Goal: Task Accomplishment & Management: Use online tool/utility

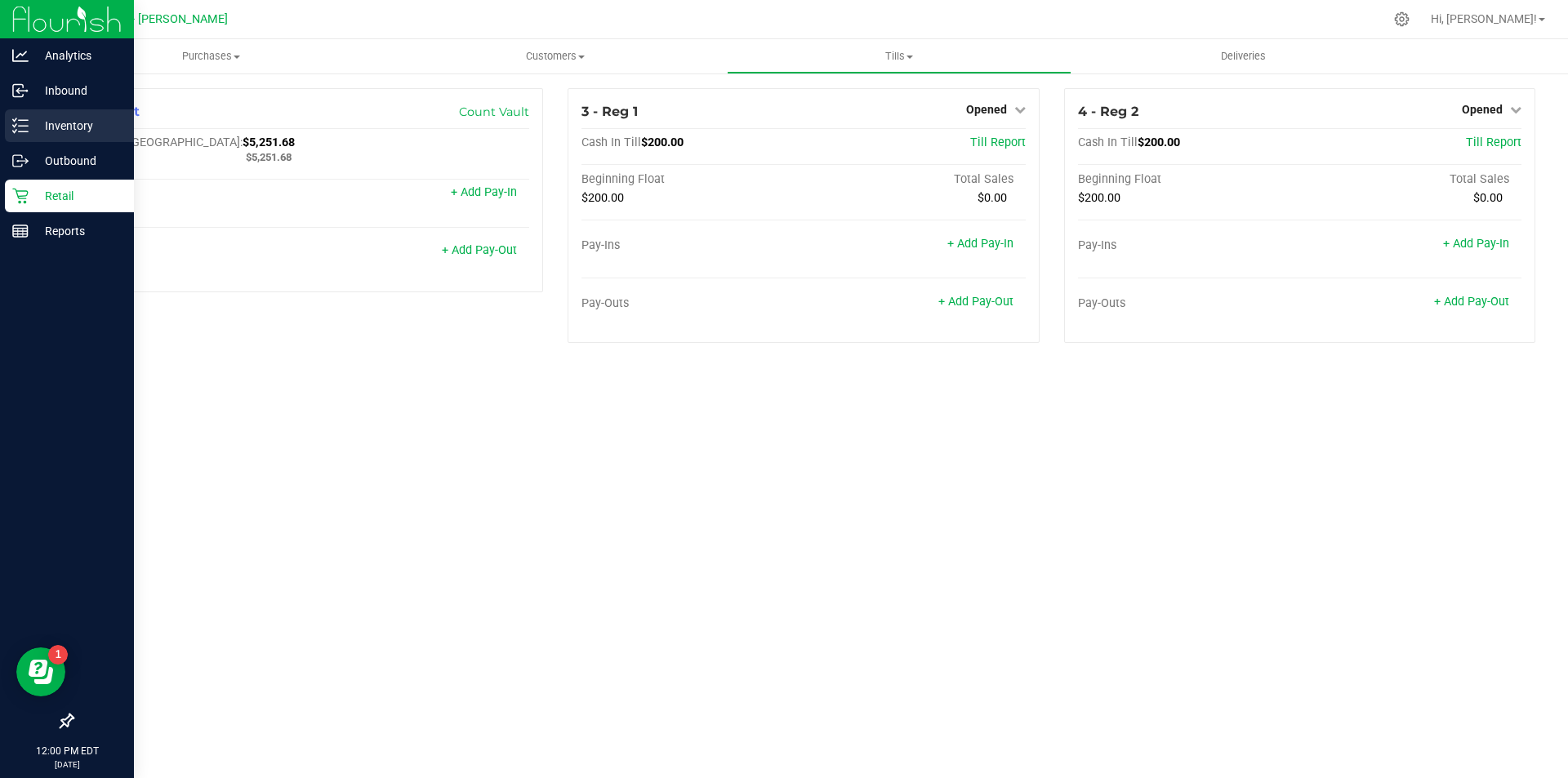
click at [63, 111] on div "Inventory" at bounding box center [69, 126] width 129 height 32
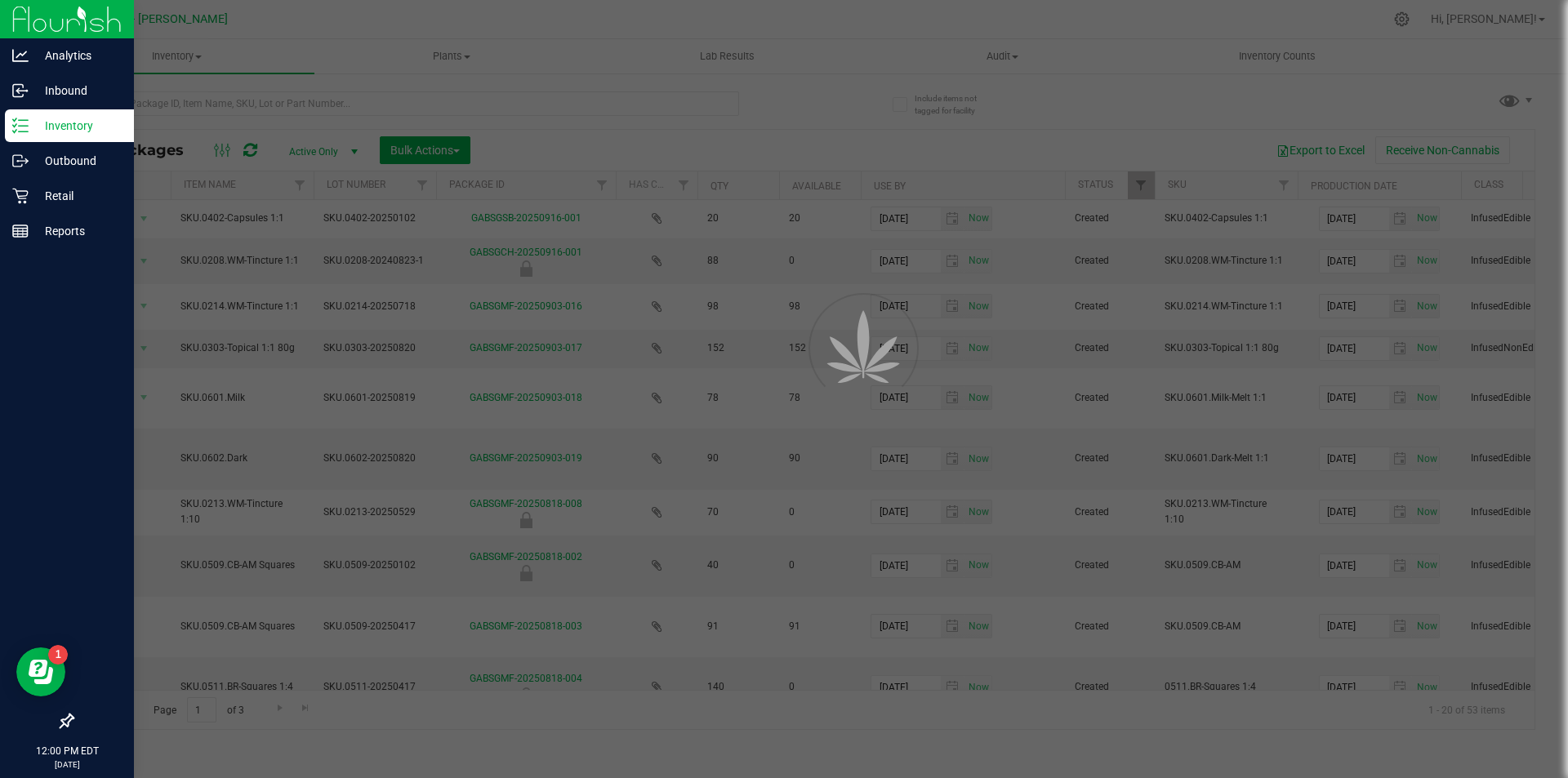
click at [390, 96] on div at bounding box center [784, 389] width 1568 height 778
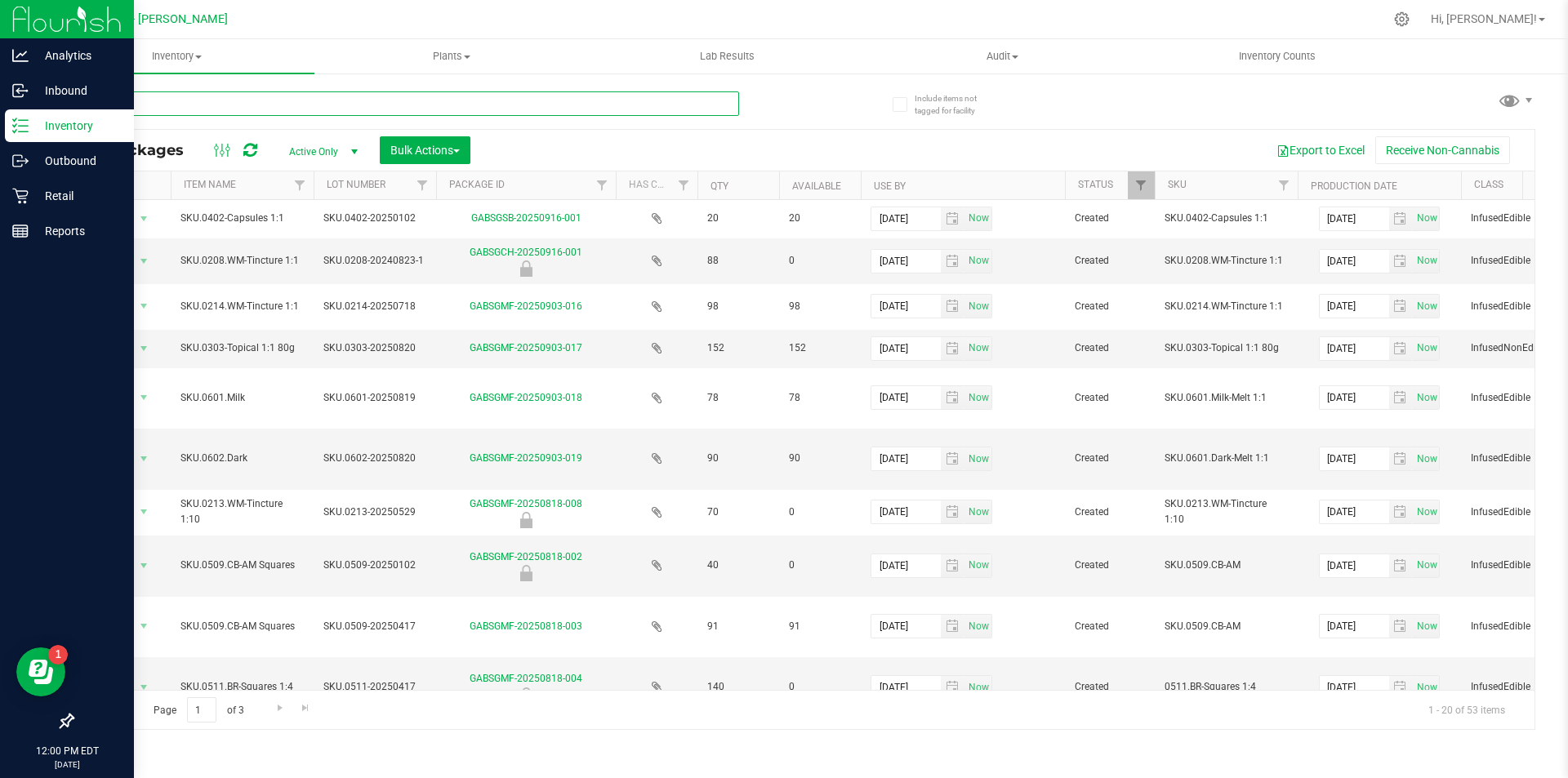
click at [390, 96] on input "text" at bounding box center [405, 103] width 667 height 25
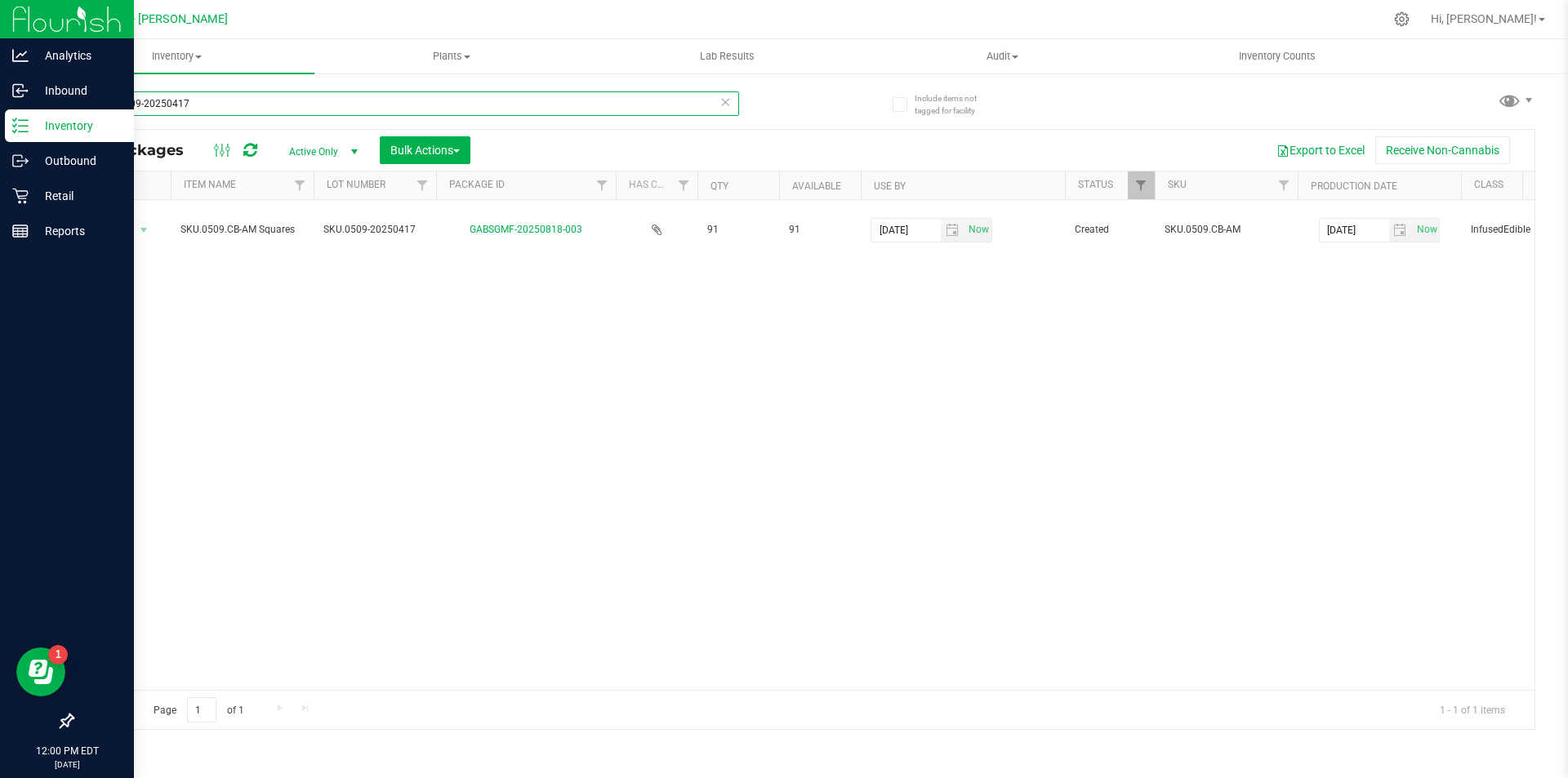
type input "SKU.0509-20250417"
drag, startPoint x: 938, startPoint y: 373, endPoint x: 849, endPoint y: 348, distance: 92.4
click at [938, 372] on div "Action Action Adjust qty Create package Edit attributes Global inventory Locate…" at bounding box center [803, 445] width 1462 height 490
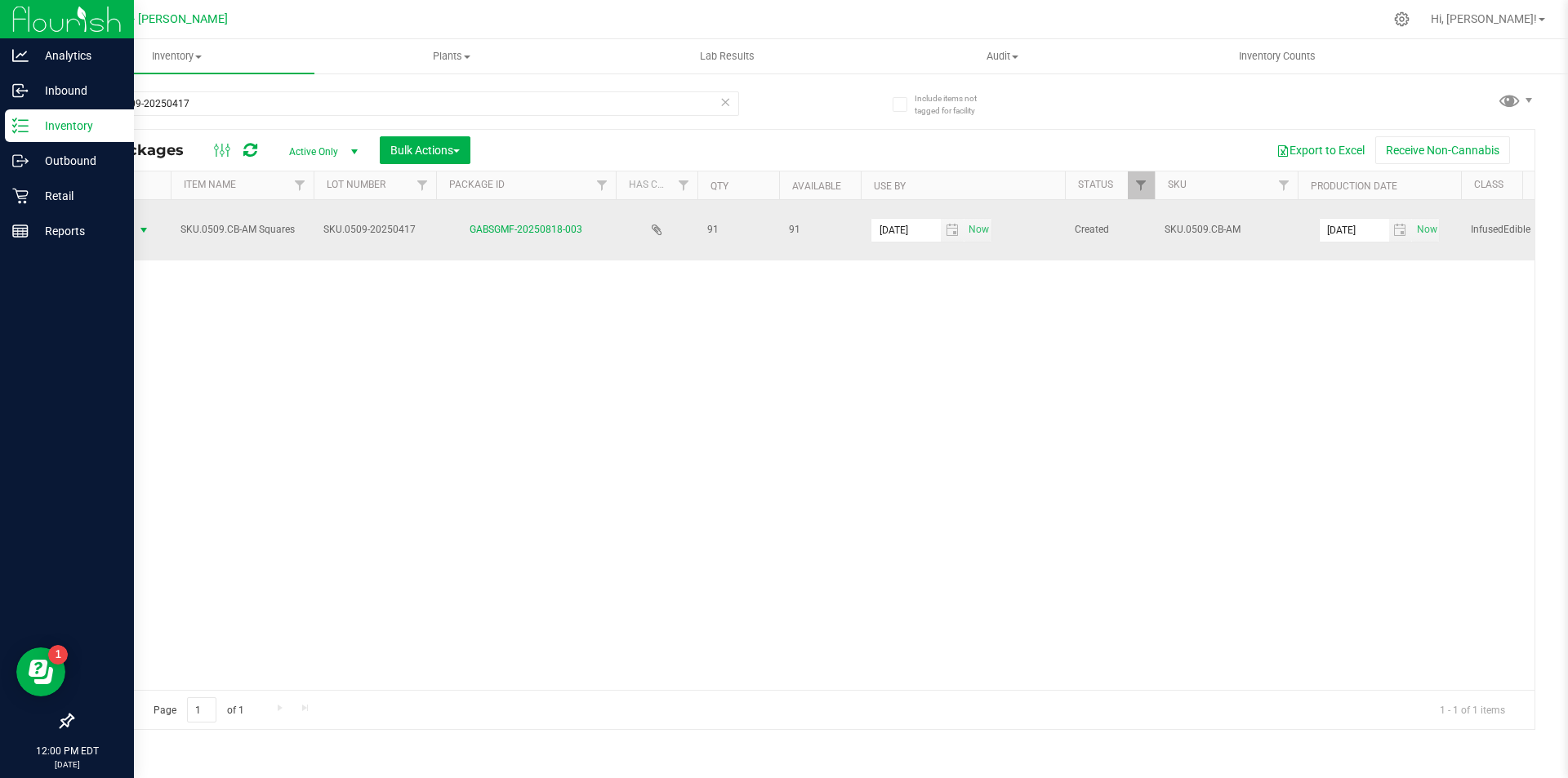
click at [141, 225] on span "select" at bounding box center [143, 230] width 13 height 13
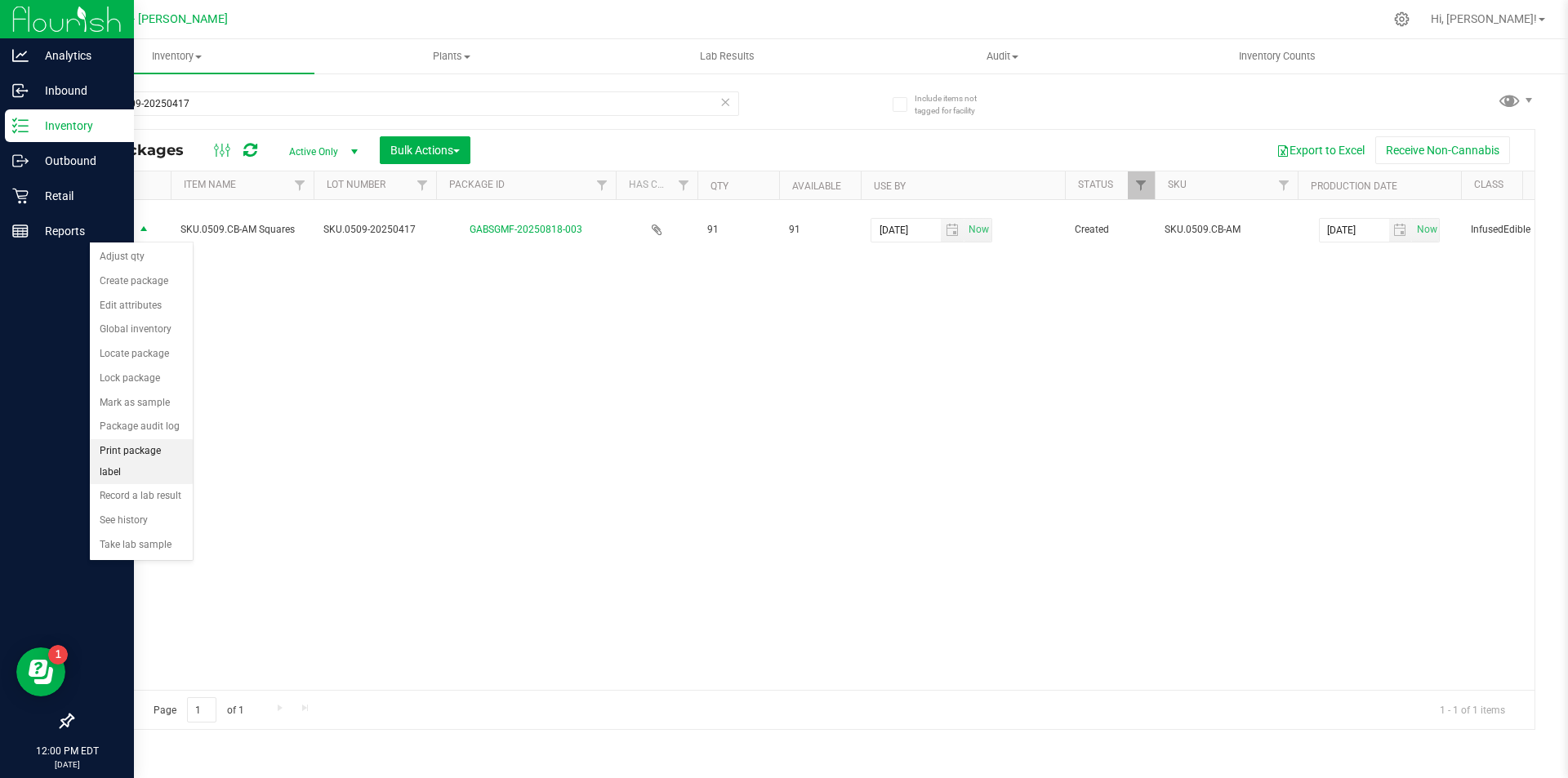
click at [150, 457] on li "Print package label" at bounding box center [141, 462] width 103 height 45
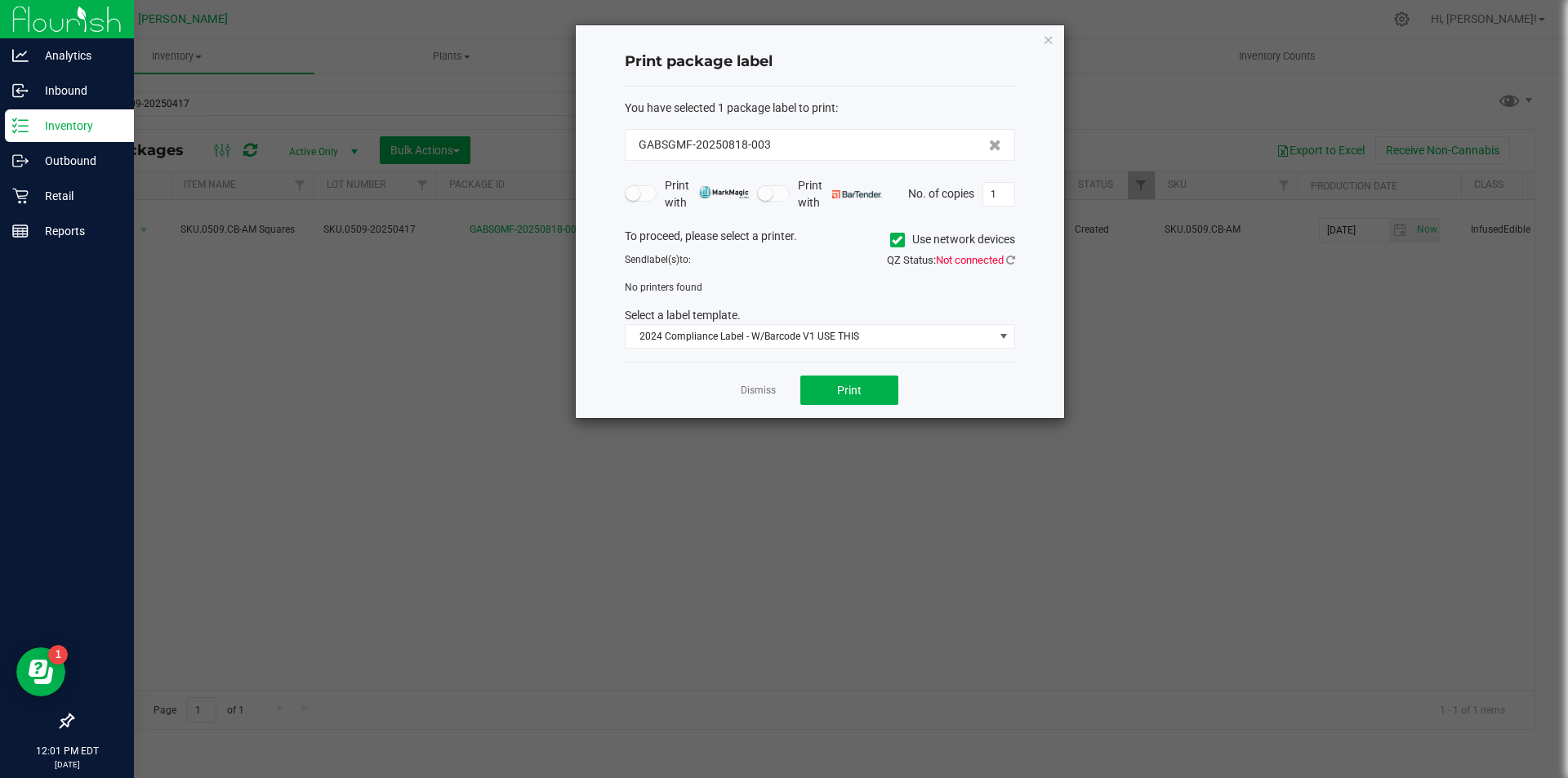
click at [894, 240] on icon at bounding box center [896, 240] width 10 height 0
click at [0, 0] on input "Use network devices" at bounding box center [0, 0] width 0 height 0
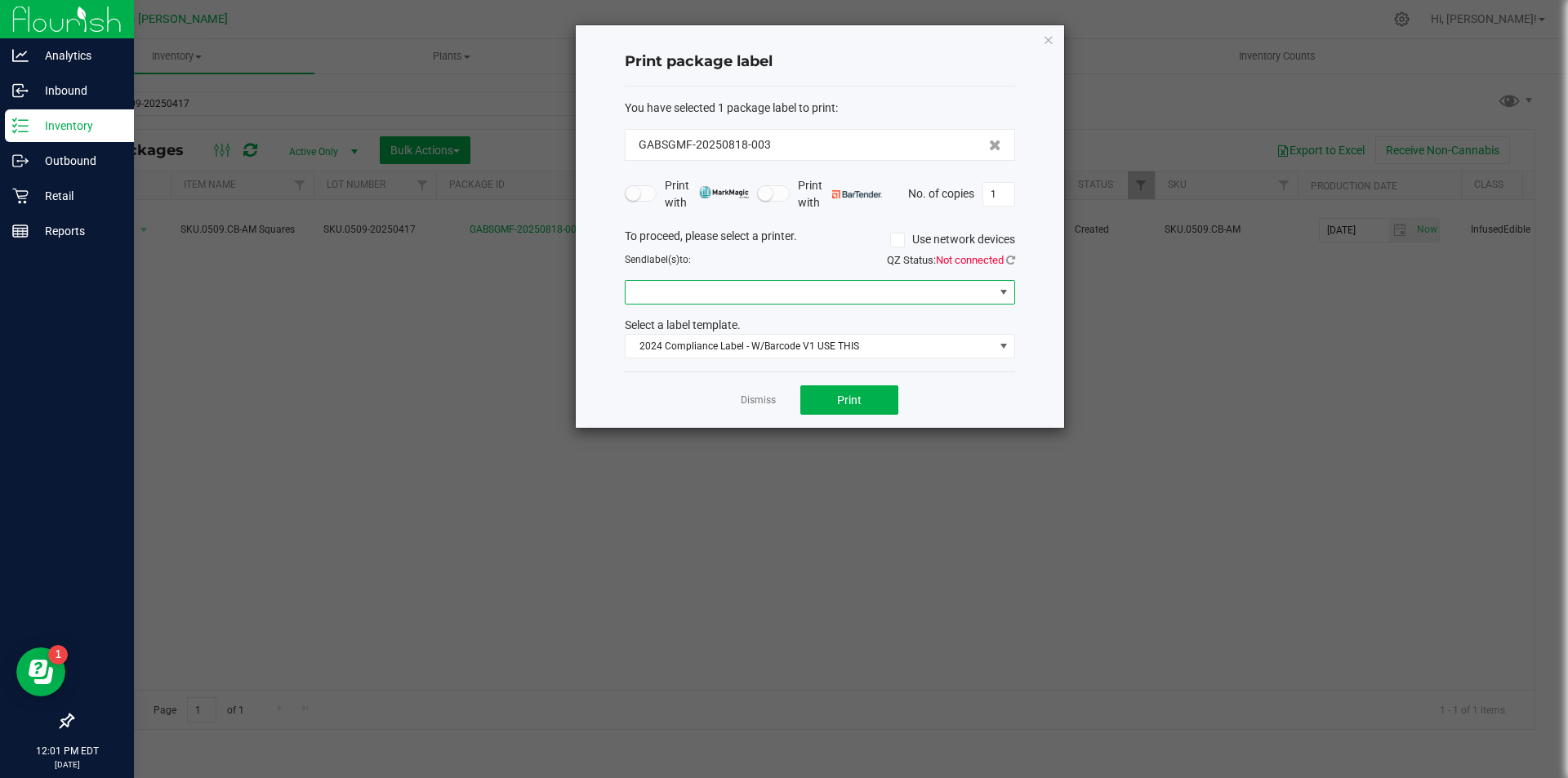
click at [790, 298] on span at bounding box center [809, 292] width 369 height 23
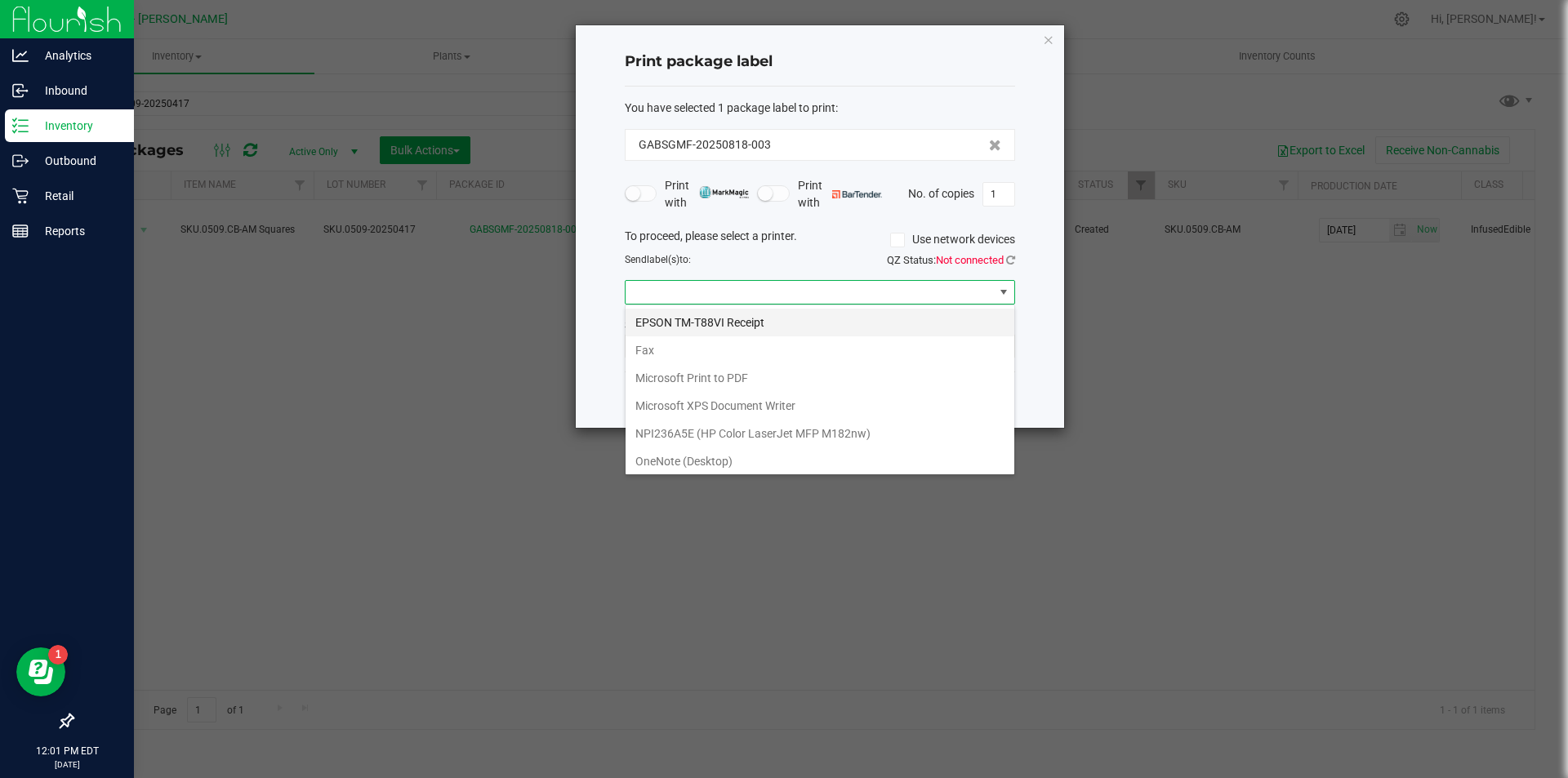
scroll to position [25, 390]
click at [777, 322] on Receipt "EPSON TM-T88VI Receipt" at bounding box center [820, 322] width 388 height 27
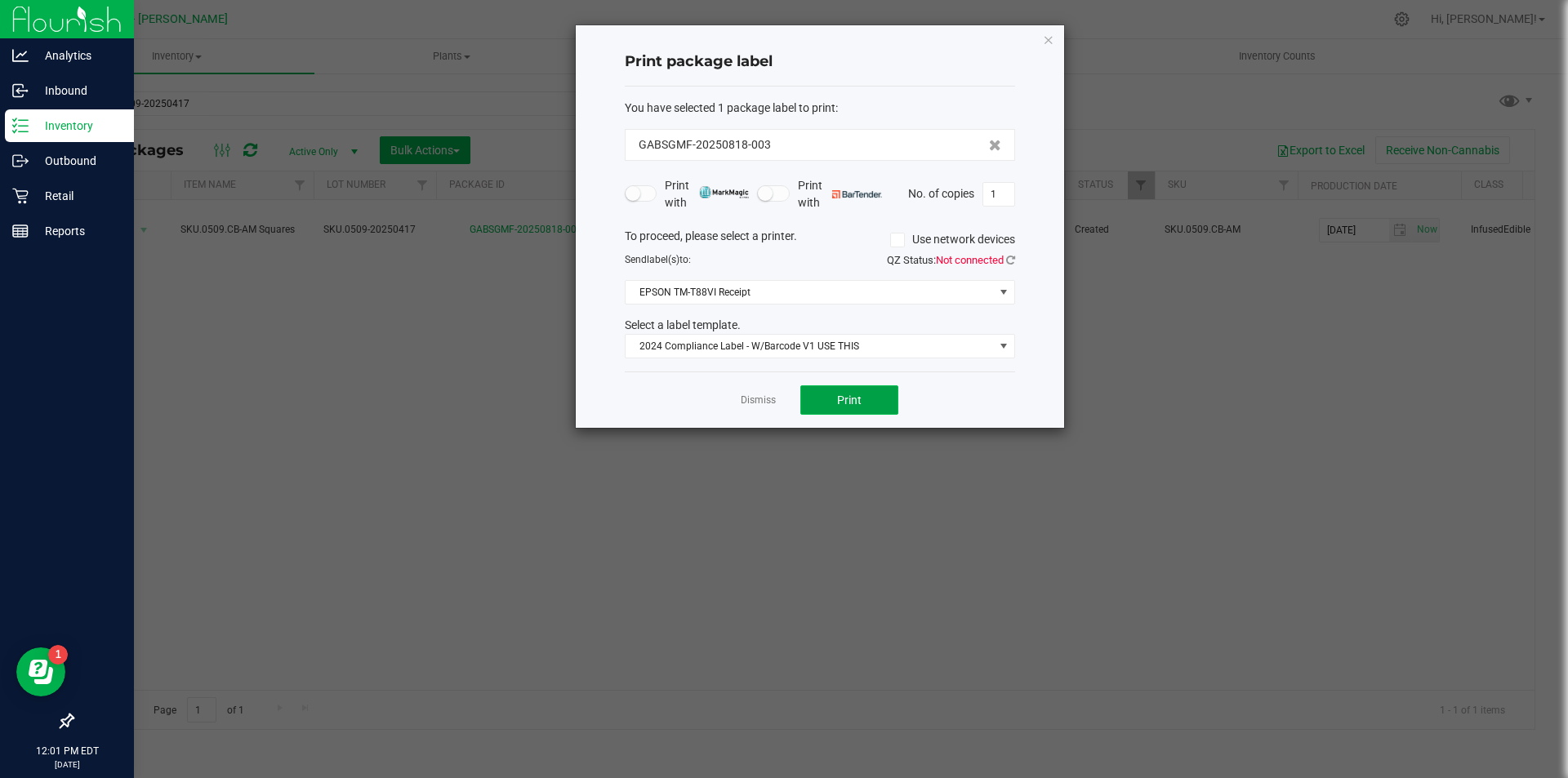
click at [871, 410] on button "Print" at bounding box center [849, 400] width 98 height 29
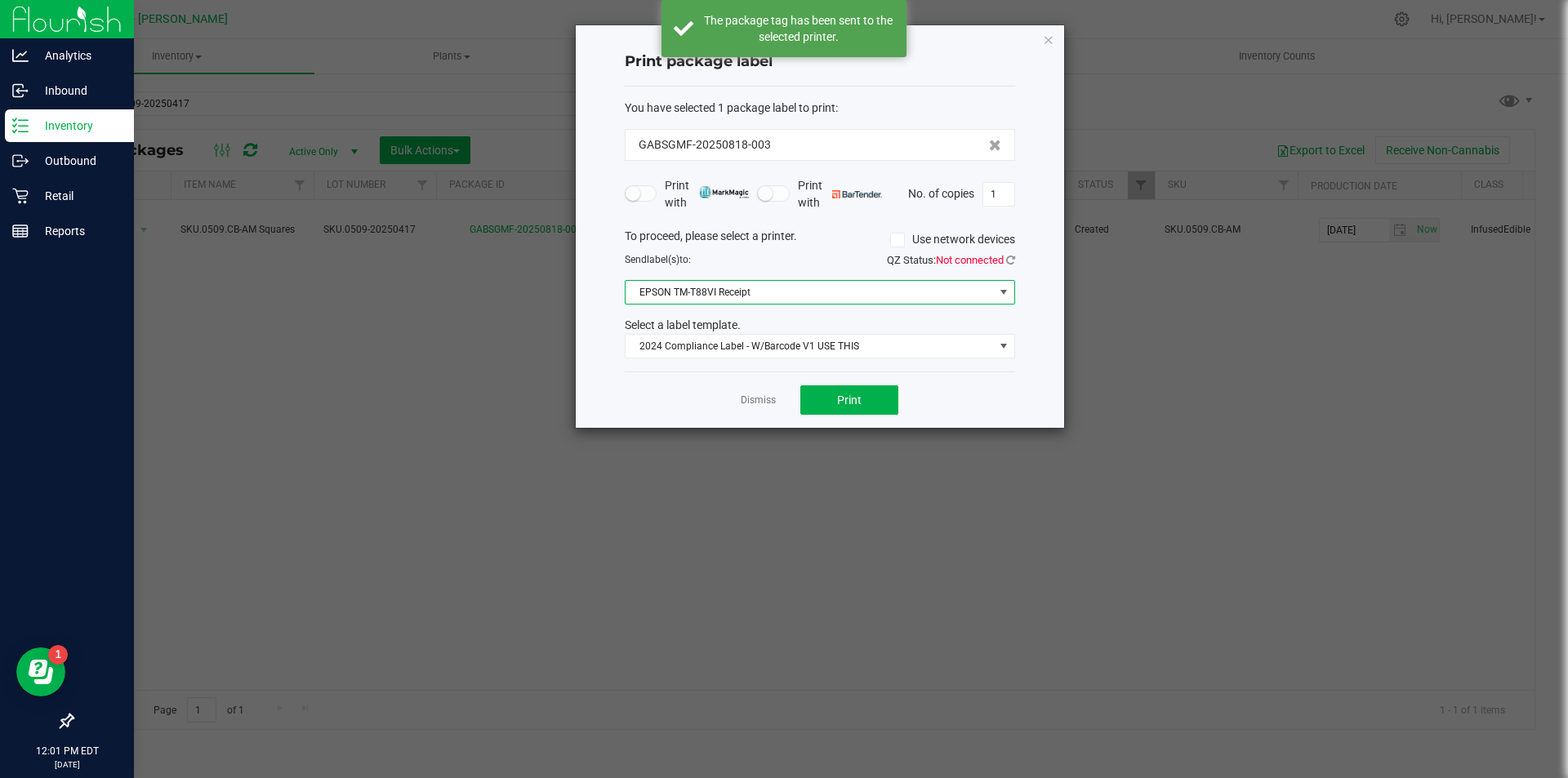
click at [917, 284] on span "EPSON TM-T88VI Receipt" at bounding box center [809, 292] width 369 height 23
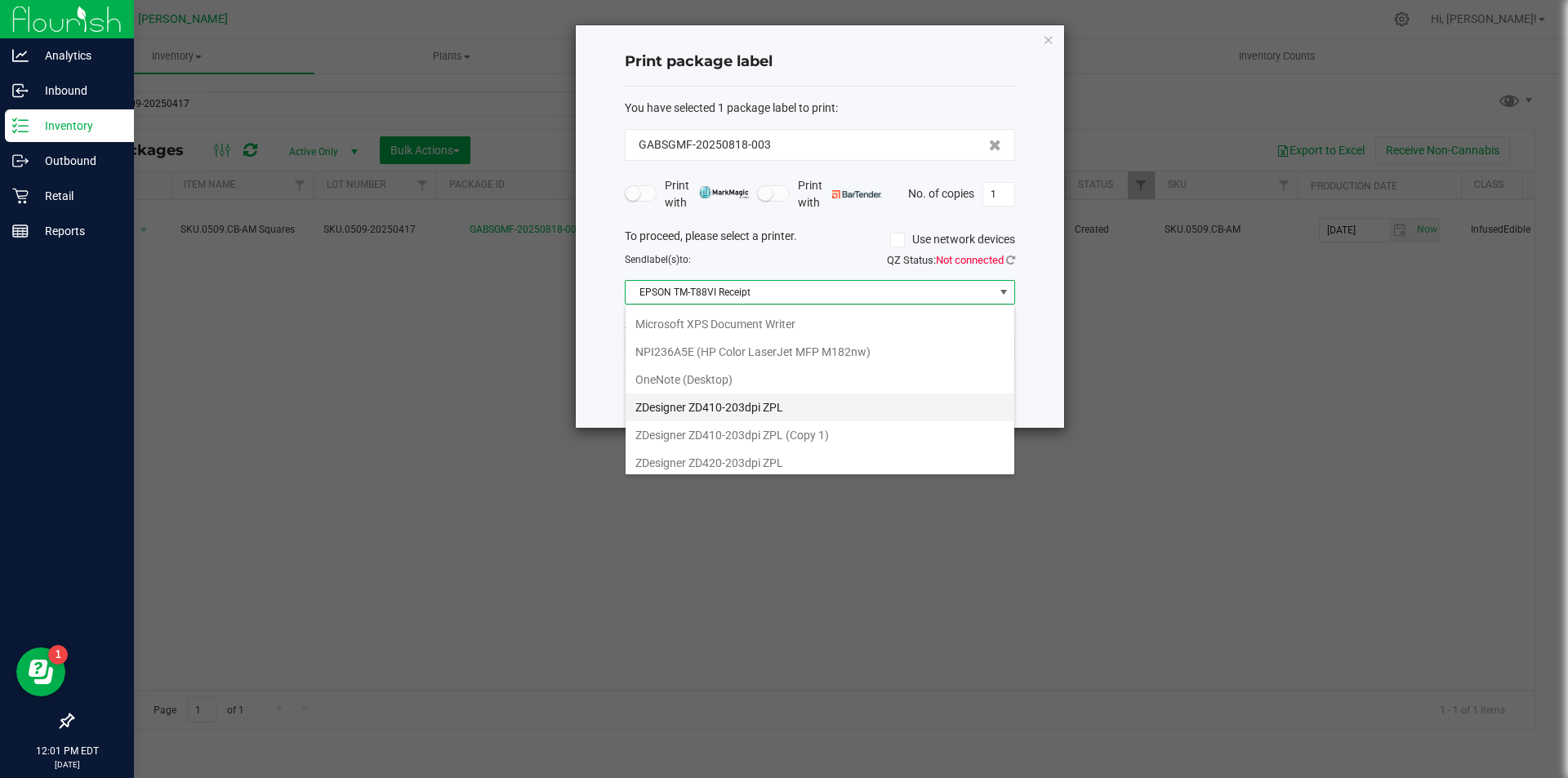
scroll to position [86, 0]
click at [835, 421] on 1\) "ZDesigner ZD410-203dpi ZPL (Copy 1)" at bounding box center [820, 430] width 388 height 27
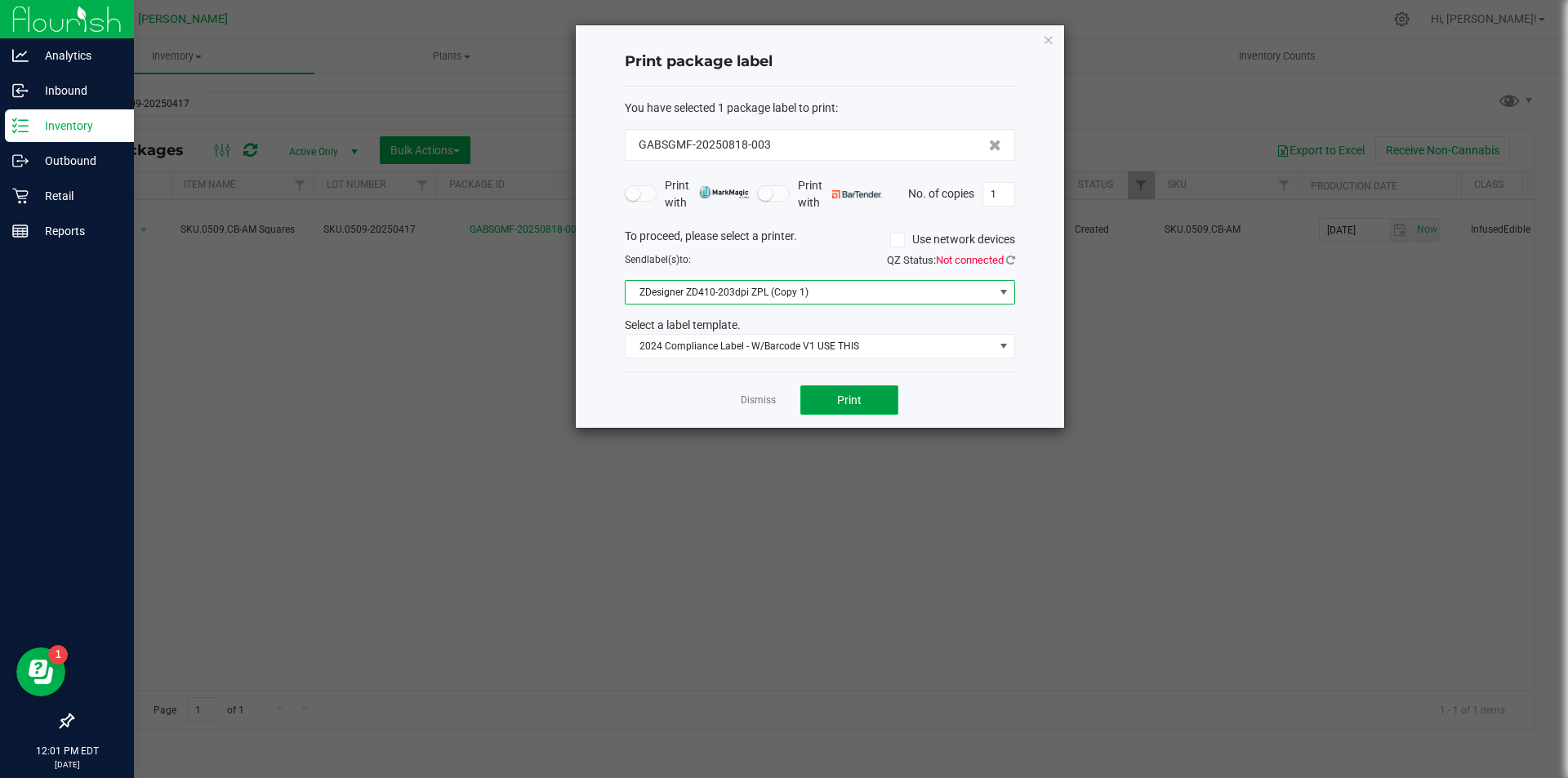
click at [853, 403] on span "Print" at bounding box center [849, 399] width 25 height 13
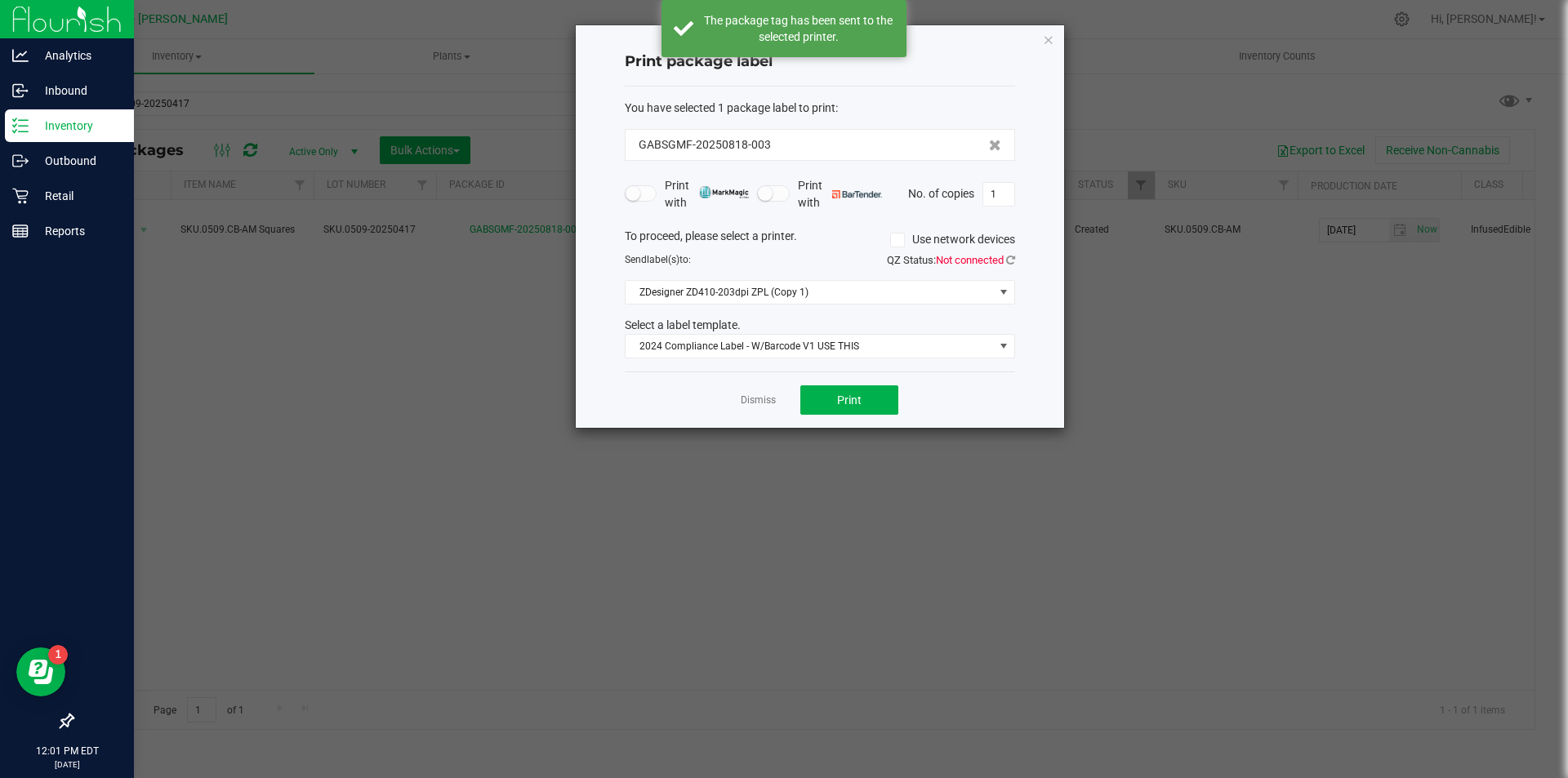
click at [1015, 262] on div "QZ Status: Not connected" at bounding box center [923, 260] width 207 height 16
click at [1011, 262] on icon at bounding box center [1010, 260] width 9 height 10
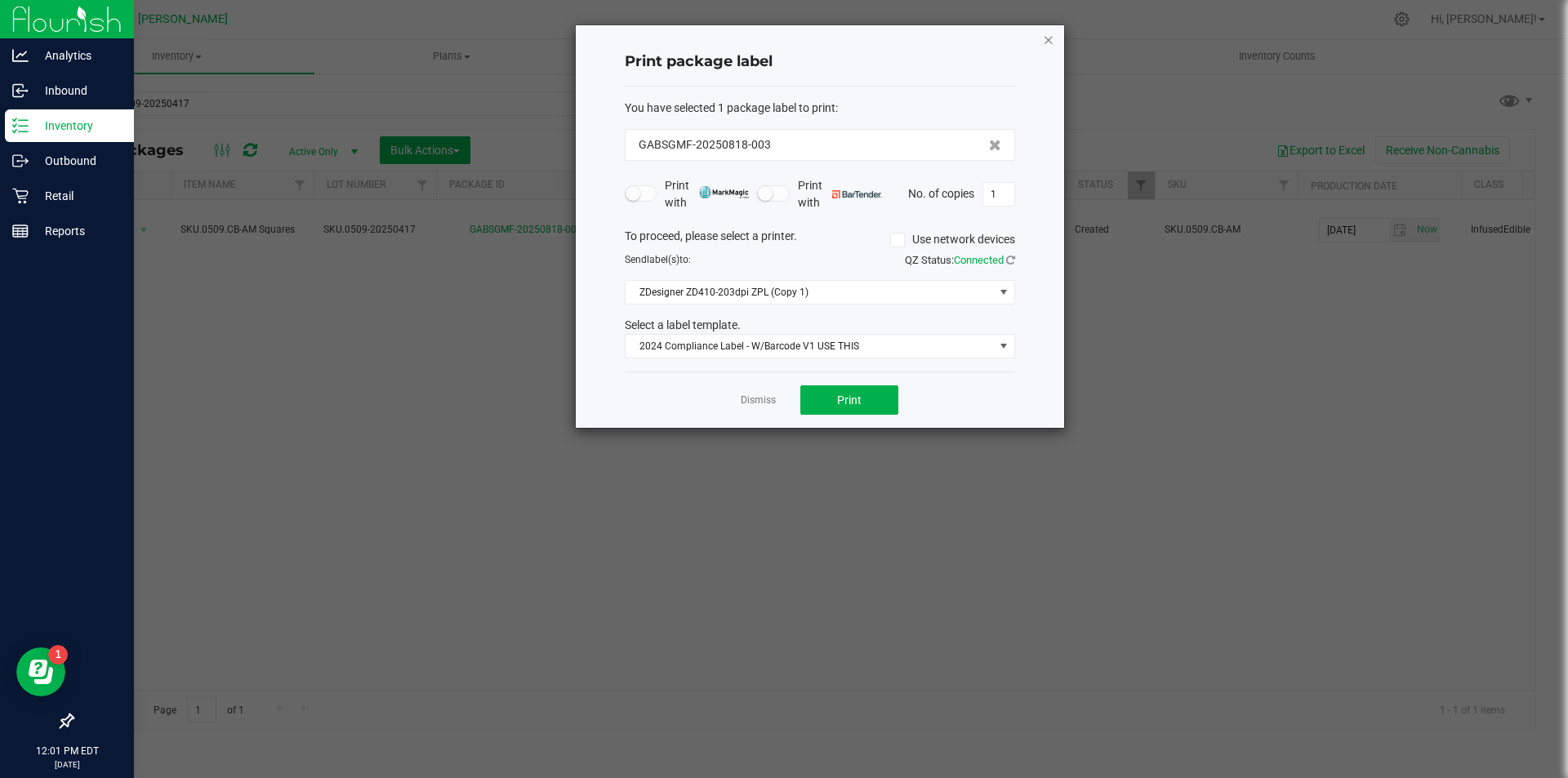
click at [1046, 38] on icon "button" at bounding box center [1048, 38] width 11 height 20
